Goal: Navigation & Orientation: Find specific page/section

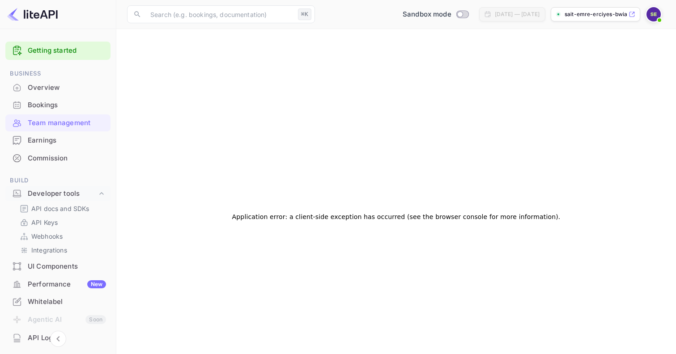
scroll to position [55, 0]
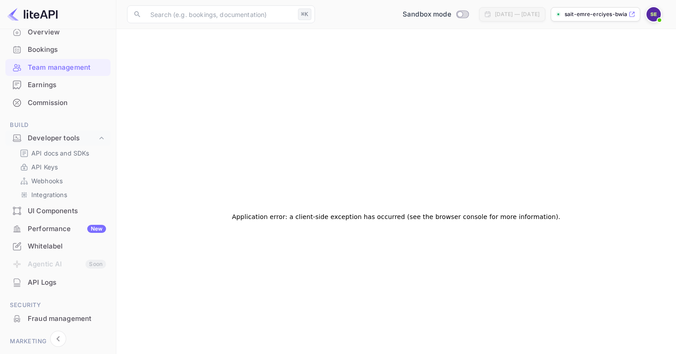
click at [64, 67] on div "Team management" at bounding box center [67, 68] width 78 height 10
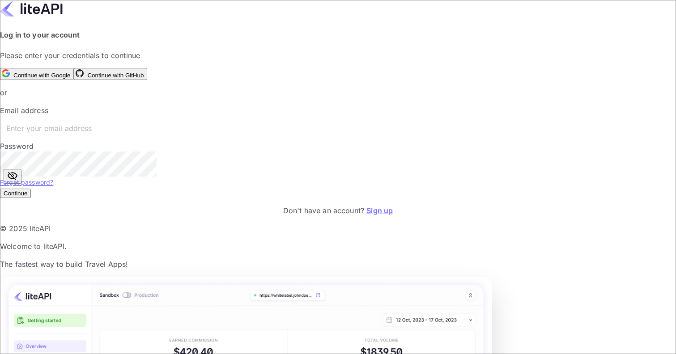
click at [74, 80] on button "Continue with Google" at bounding box center [37, 74] width 74 height 12
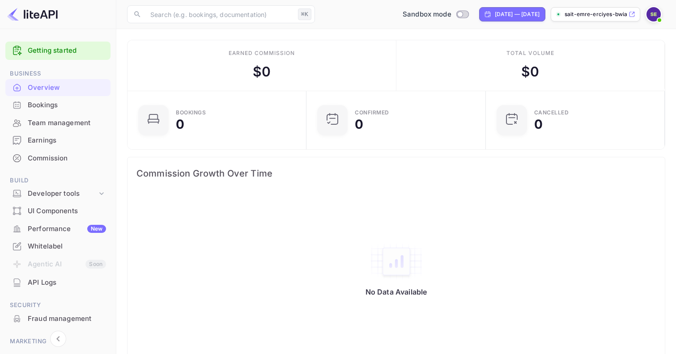
click at [64, 208] on div "UI Components" at bounding box center [67, 211] width 78 height 10
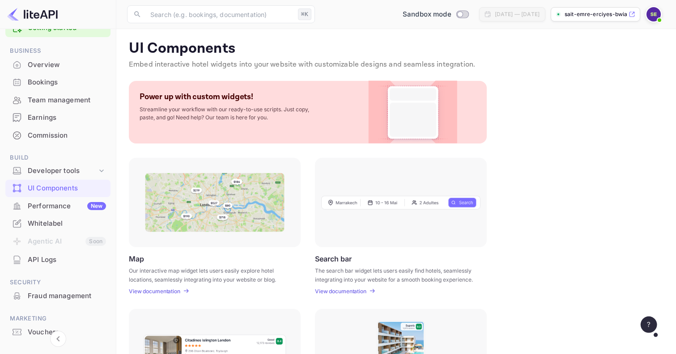
scroll to position [43, 0]
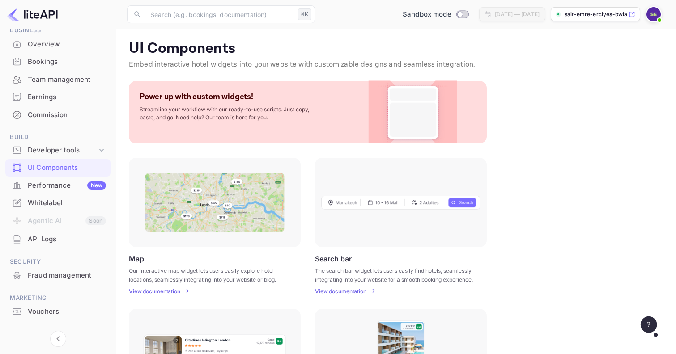
click at [49, 235] on div "API Logs" at bounding box center [67, 240] width 78 height 10
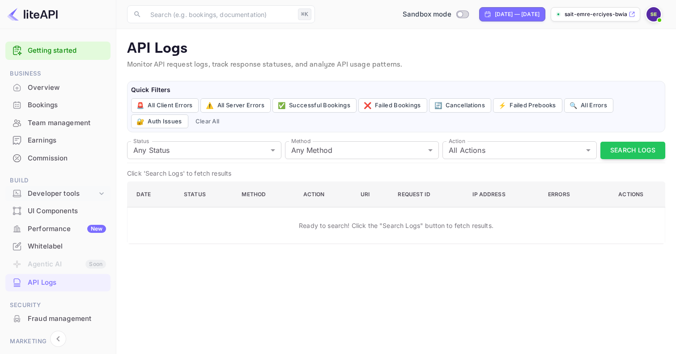
click at [87, 191] on div "Developer tools" at bounding box center [62, 194] width 69 height 10
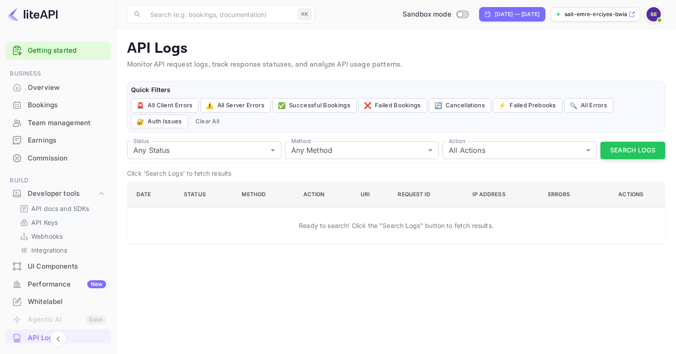
click at [53, 219] on p "API Keys" at bounding box center [44, 222] width 26 height 9
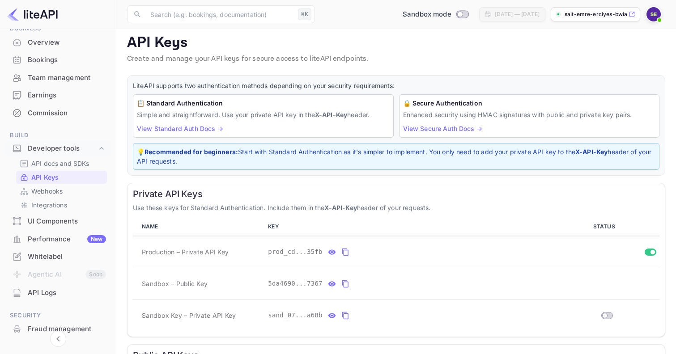
scroll to position [61, 0]
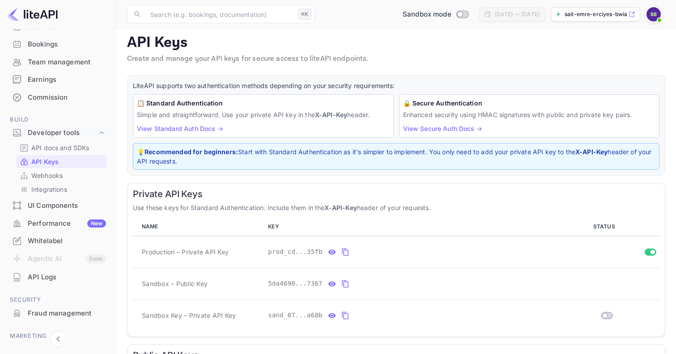
click at [47, 239] on div "Whitelabel" at bounding box center [67, 241] width 78 height 10
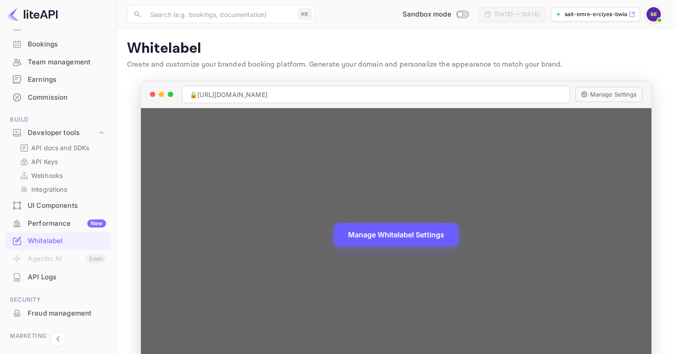
click at [401, 232] on button "Manage Whitelabel Settings" at bounding box center [396, 234] width 125 height 23
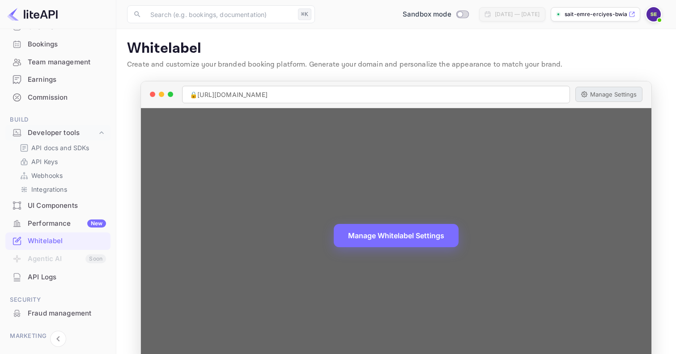
click at [624, 95] on button "Manage Settings" at bounding box center [609, 94] width 67 height 15
click at [236, 93] on div "🔒 [URL][DOMAIN_NAME]" at bounding box center [376, 94] width 388 height 17
click at [248, 94] on div "🔒 [URL][DOMAIN_NAME]" at bounding box center [376, 94] width 388 height 17
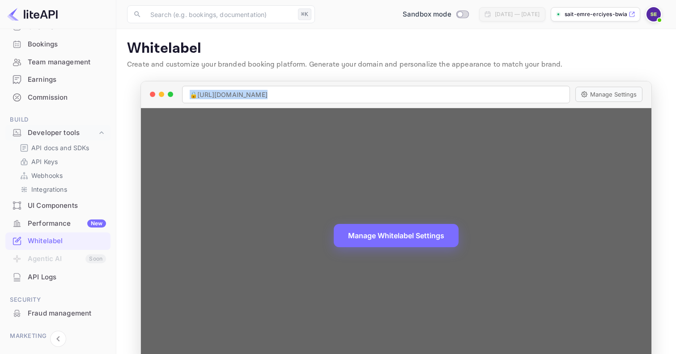
copy div "🔒 [URL][DOMAIN_NAME]"
click at [403, 278] on div "Manage Whitelabel Settings" at bounding box center [396, 236] width 511 height 256
click at [568, 215] on div "Manage Whitelabel Settings" at bounding box center [396, 236] width 511 height 256
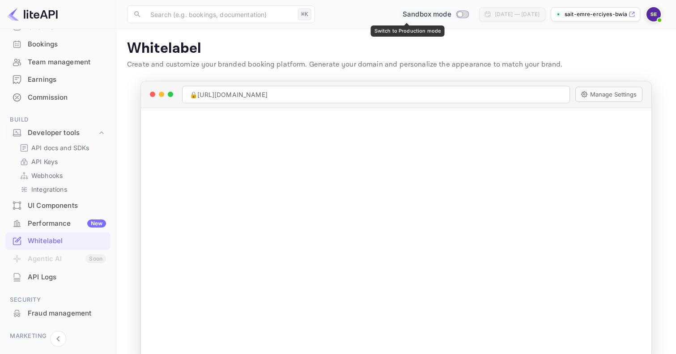
click at [403, 13] on span "Sandbox mode" at bounding box center [427, 14] width 49 height 10
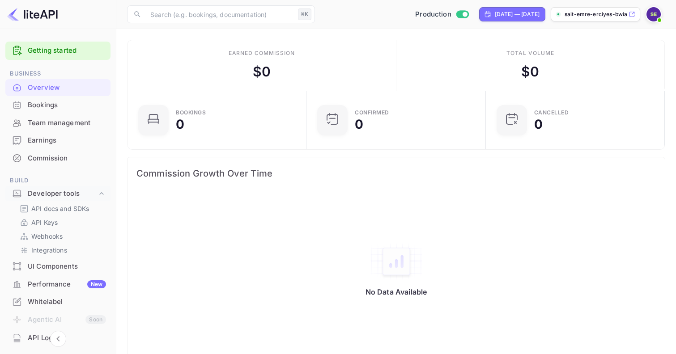
click at [51, 47] on link "Getting started" at bounding box center [67, 51] width 78 height 10
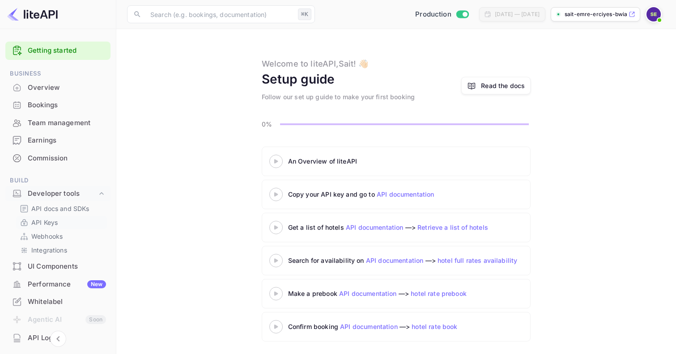
click at [53, 218] on p "API Keys" at bounding box center [44, 222] width 26 height 9
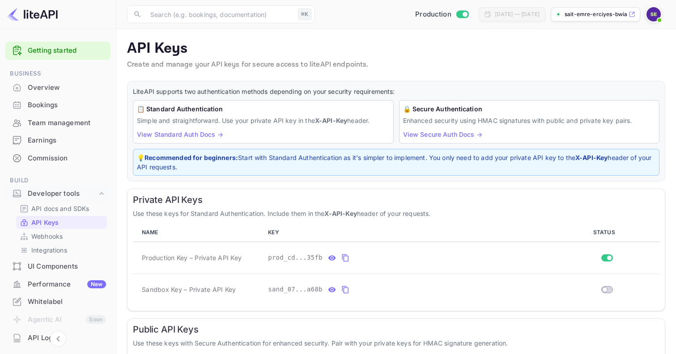
click at [43, 101] on div "Bookings" at bounding box center [67, 105] width 78 height 10
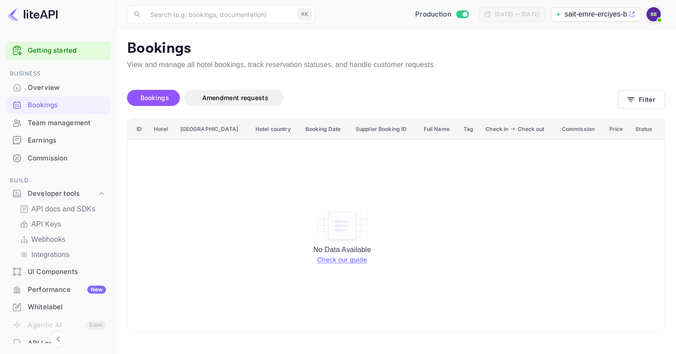
click at [65, 292] on div "Performance New" at bounding box center [67, 290] width 78 height 10
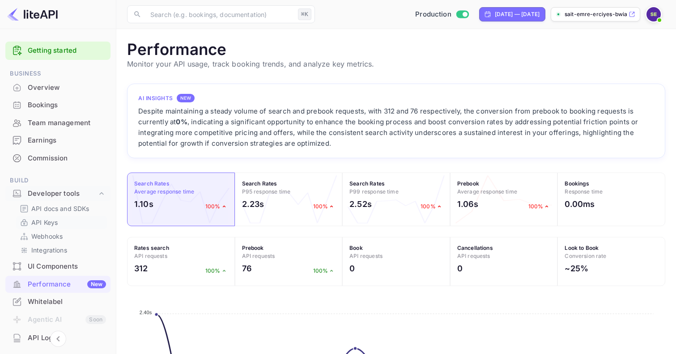
click at [55, 218] on p "API Keys" at bounding box center [44, 222] width 26 height 9
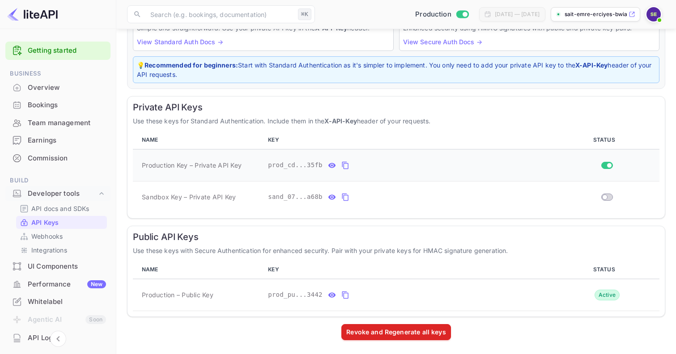
scroll to position [92, 0]
click at [348, 165] on icon "private api keys table" at bounding box center [345, 166] width 8 height 11
click at [346, 294] on icon "public api keys table" at bounding box center [345, 295] width 8 height 11
click at [52, 102] on div "Bookings" at bounding box center [67, 105] width 78 height 10
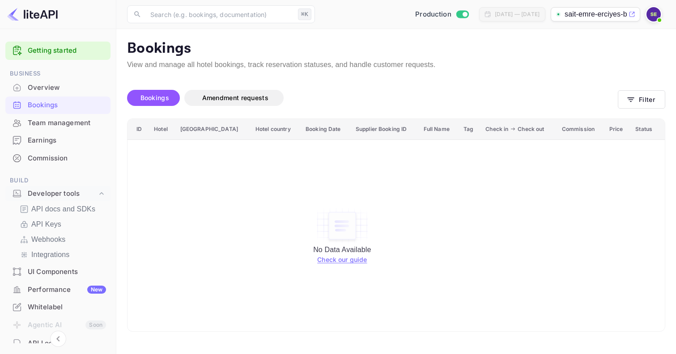
click at [47, 86] on div "Overview" at bounding box center [67, 88] width 78 height 10
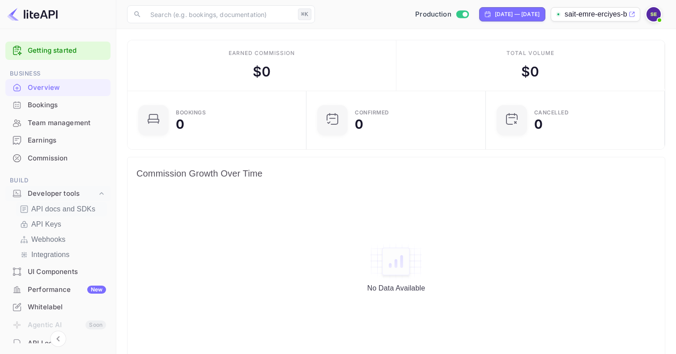
click at [46, 209] on p "API docs and SDKs" at bounding box center [63, 209] width 64 height 11
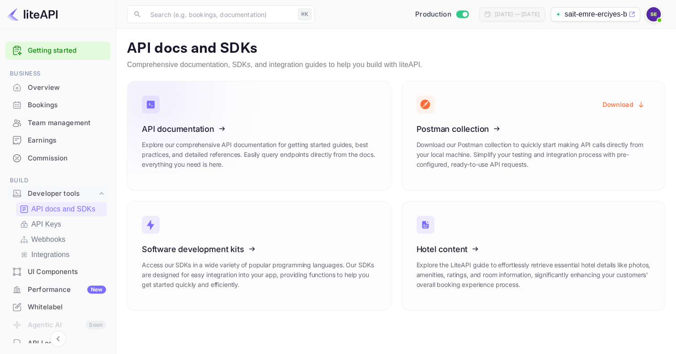
click at [196, 128] on icon at bounding box center [197, 127] width 139 height 92
